Goal: Find contact information: Find contact information

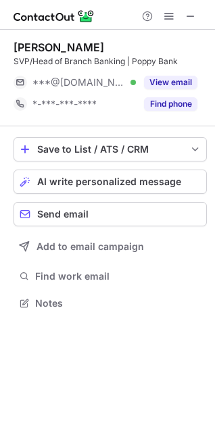
scroll to position [294, 215]
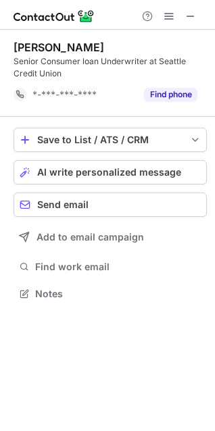
scroll to position [284, 215]
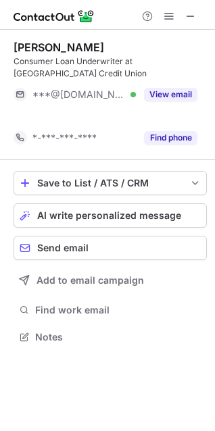
scroll to position [306, 215]
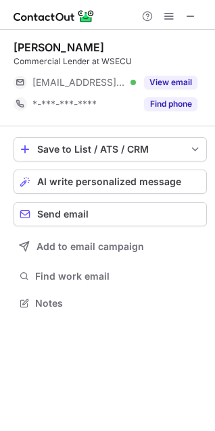
scroll to position [294, 215]
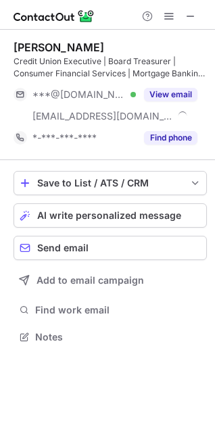
scroll to position [327, 215]
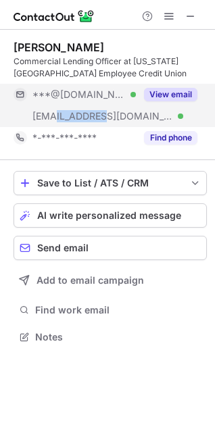
copy span "wsecu.org"
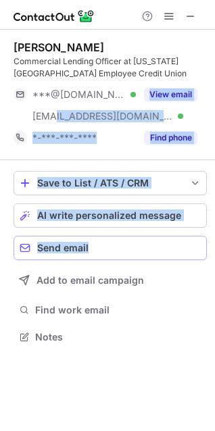
drag, startPoint x: 55, startPoint y: 117, endPoint x: 113, endPoint y: 251, distance: 145.7
click at [113, 251] on div "Crystal Zabala Commercial Lending Officer at Washington State Employee Credit U…" at bounding box center [107, 193] width 215 height 327
